Goal: Task Accomplishment & Management: Manage account settings

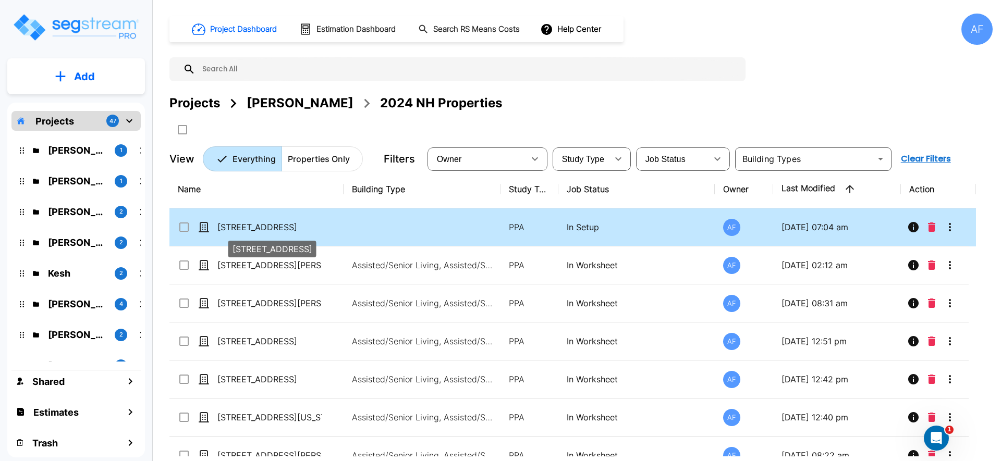
click at [273, 226] on p "2815 County Hwy I" at bounding box center [269, 227] width 104 height 13
checkbox input "true"
click at [273, 226] on p "[STREET_ADDRESS]" at bounding box center [269, 227] width 104 height 13
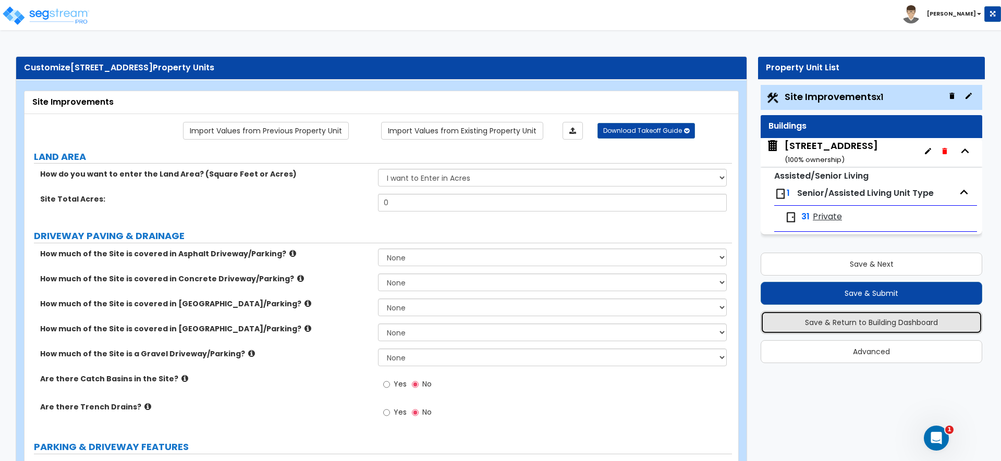
click at [840, 328] on button "Save & Return to Building Dashboard" at bounding box center [871, 322] width 222 height 23
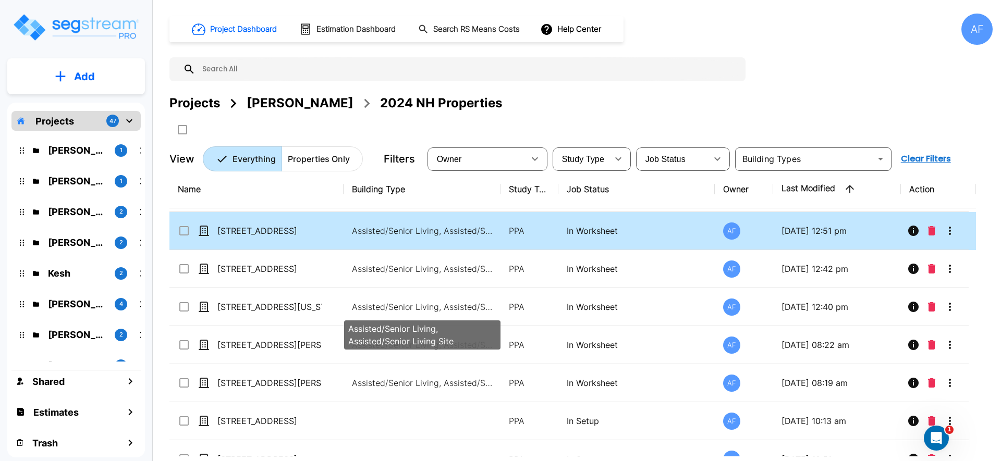
scroll to position [116, 0]
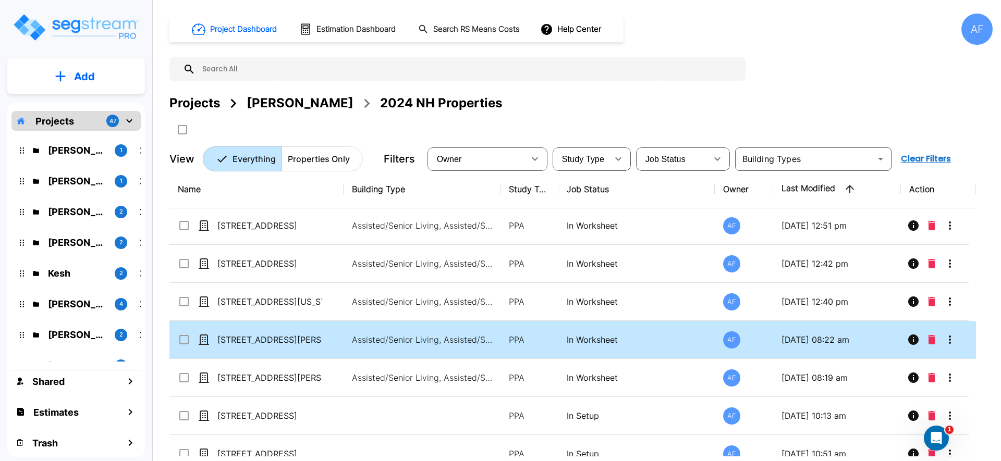
click at [326, 342] on div "[STREET_ADDRESS][PERSON_NAME]" at bounding box center [256, 340] width 156 height 13
checkbox input "true"
click at [326, 342] on div "[STREET_ADDRESS][PERSON_NAME]" at bounding box center [256, 340] width 156 height 13
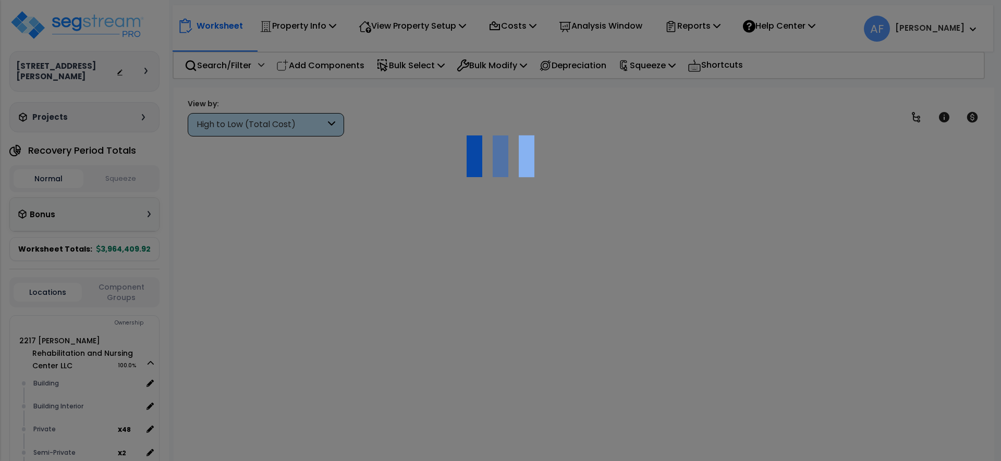
click at [384, 339] on div at bounding box center [500, 230] width 1001 height 461
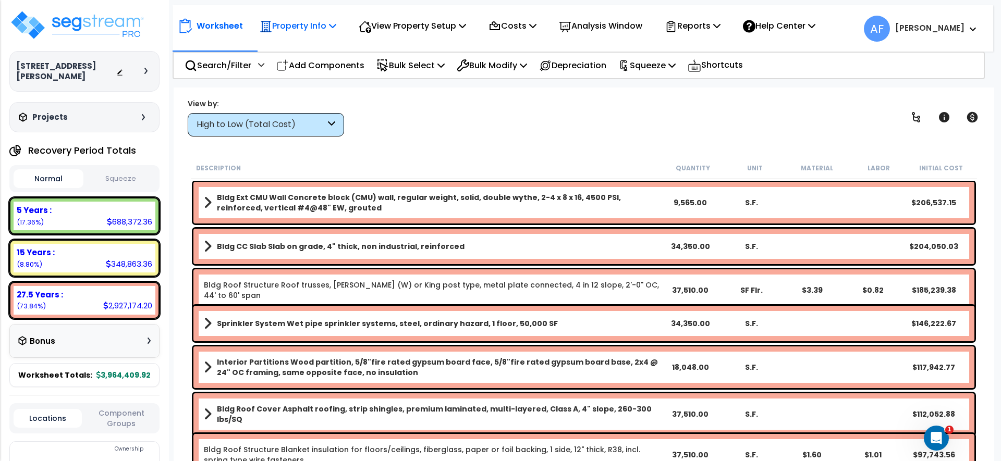
click at [313, 28] on p "Property Info" at bounding box center [298, 26] width 77 height 14
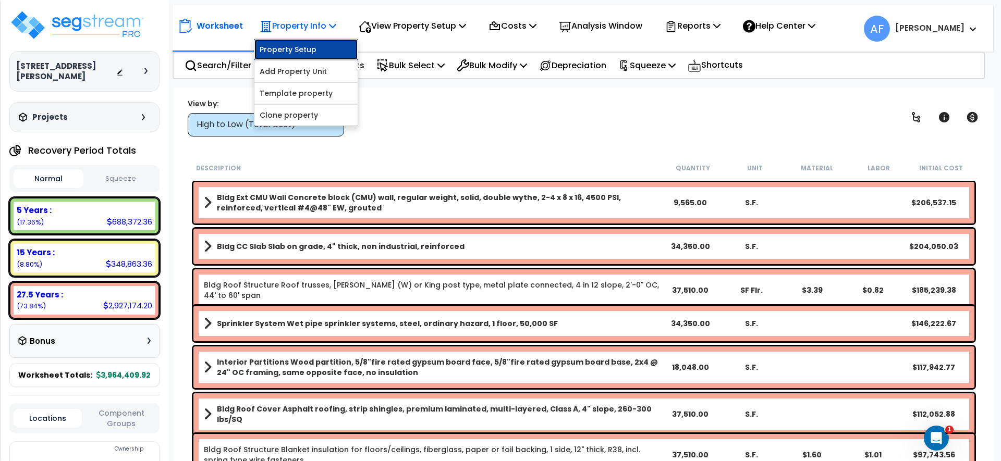
click at [313, 52] on link "Property Setup" at bounding box center [305, 49] width 103 height 21
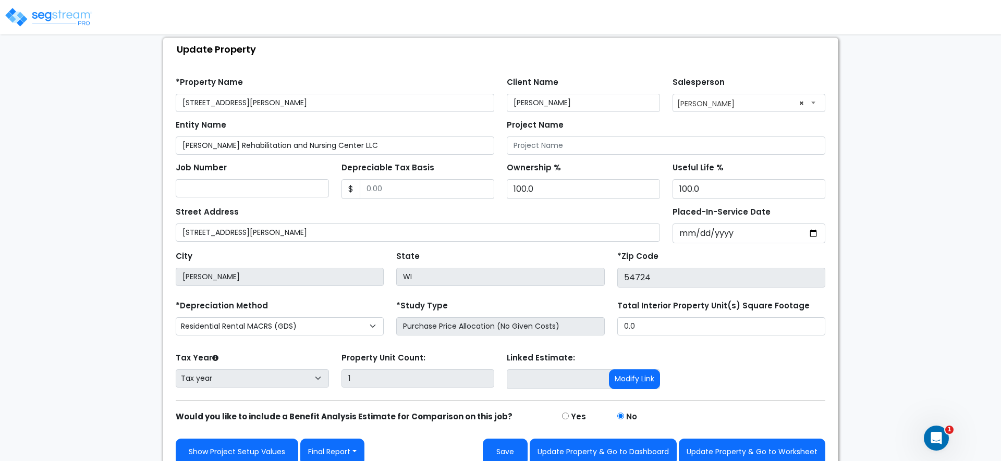
scroll to position [72, 0]
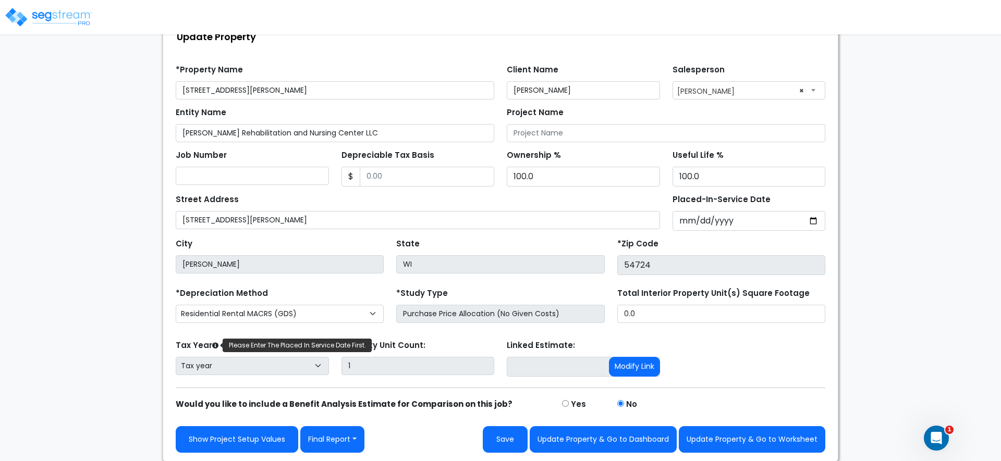
click at [216, 345] on icon at bounding box center [215, 346] width 6 height 6
click at [740, 211] on input "Placed-In-Service Date" at bounding box center [748, 221] width 153 height 20
click at [609, 204] on div "Street Address 2217 Duncan Rd" at bounding box center [418, 211] width 484 height 38
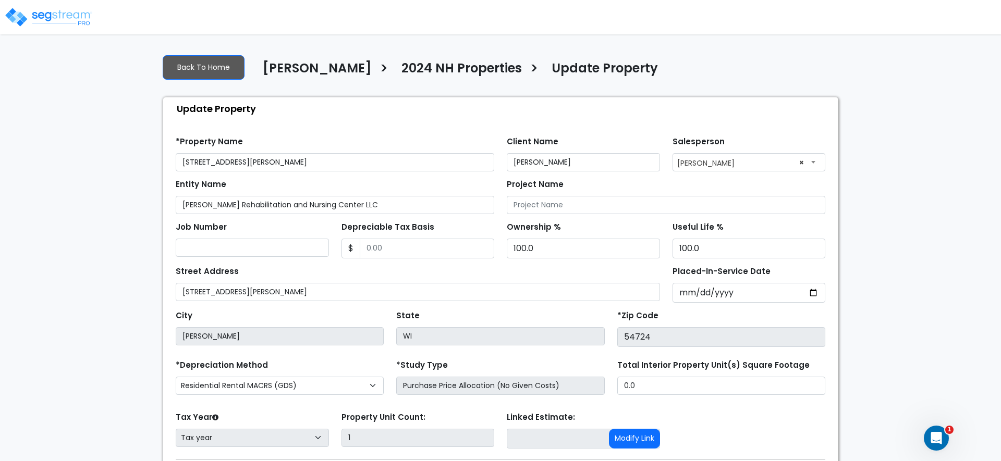
click at [466, 65] on h4 "2024 NH Properties" at bounding box center [461, 70] width 120 height 18
